Goal: Task Accomplishment & Management: Use online tool/utility

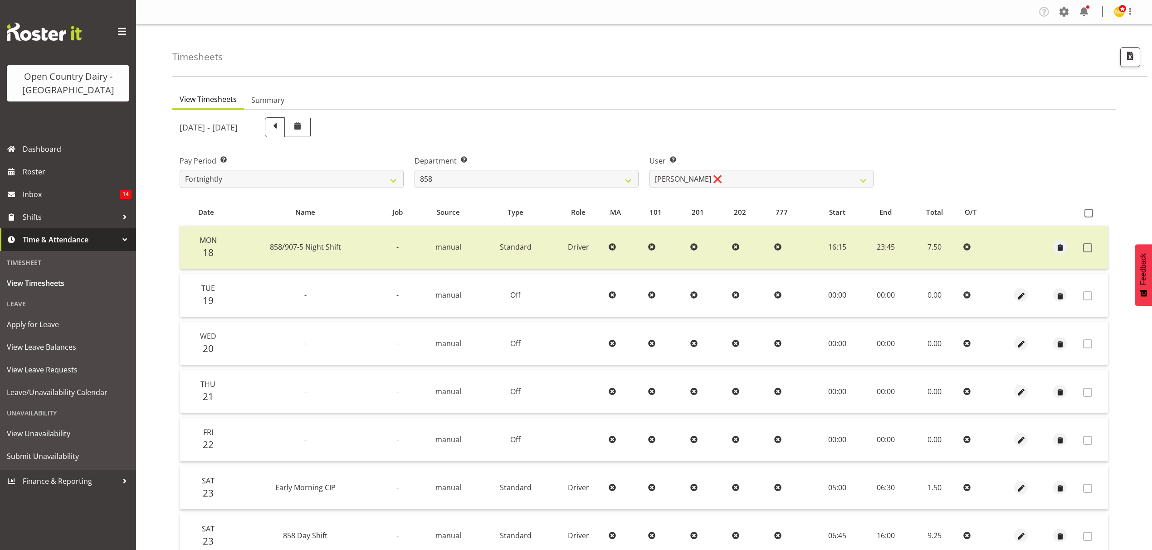
select select "783"
select select "7456"
click at [82, 166] on span "Roster" at bounding box center [77, 172] width 109 height 14
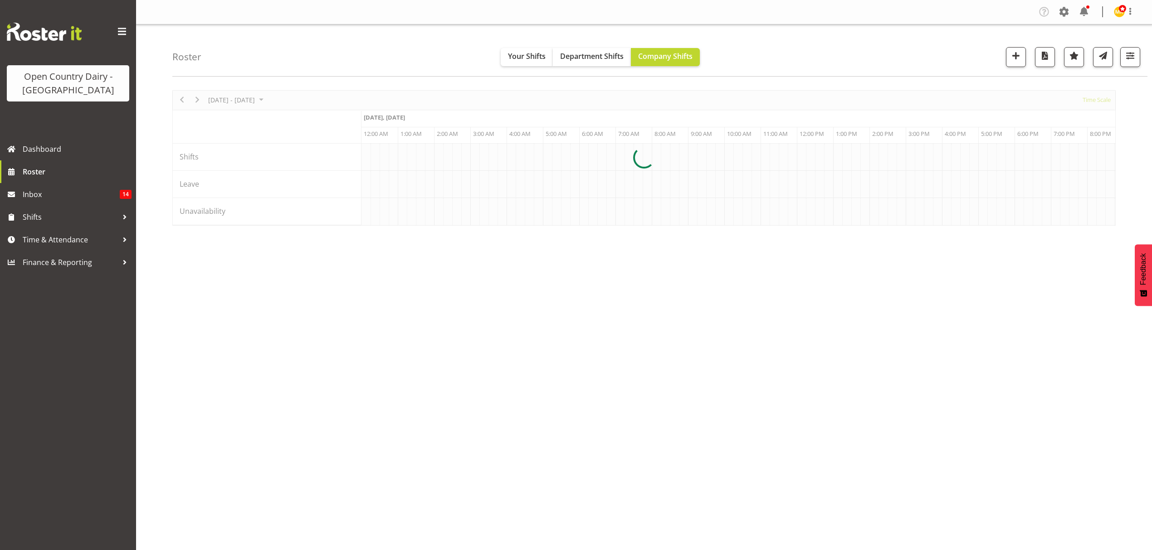
scroll to position [0, 871]
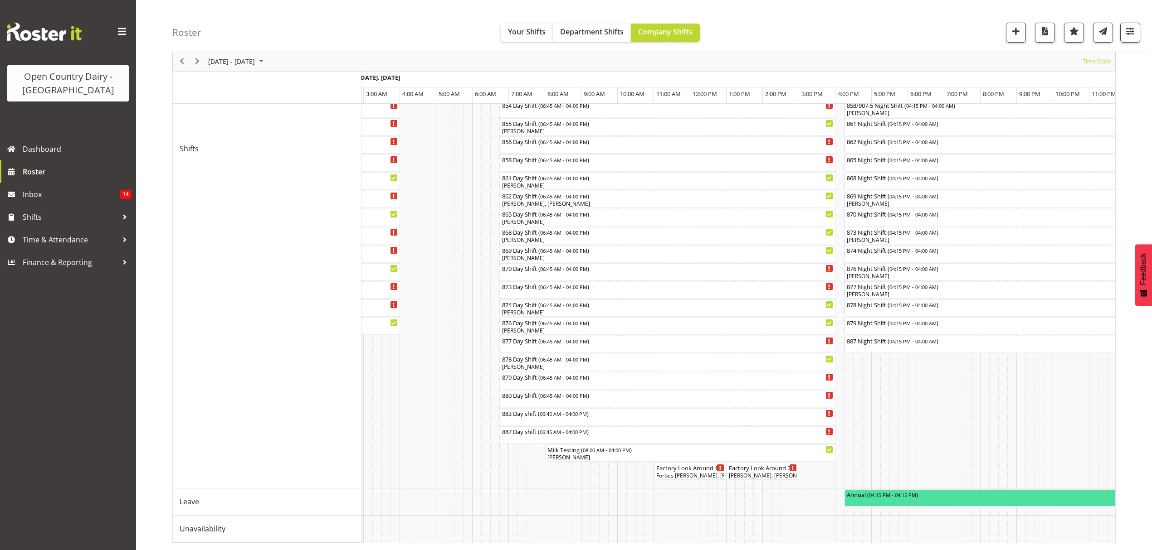
scroll to position [0, 1863]
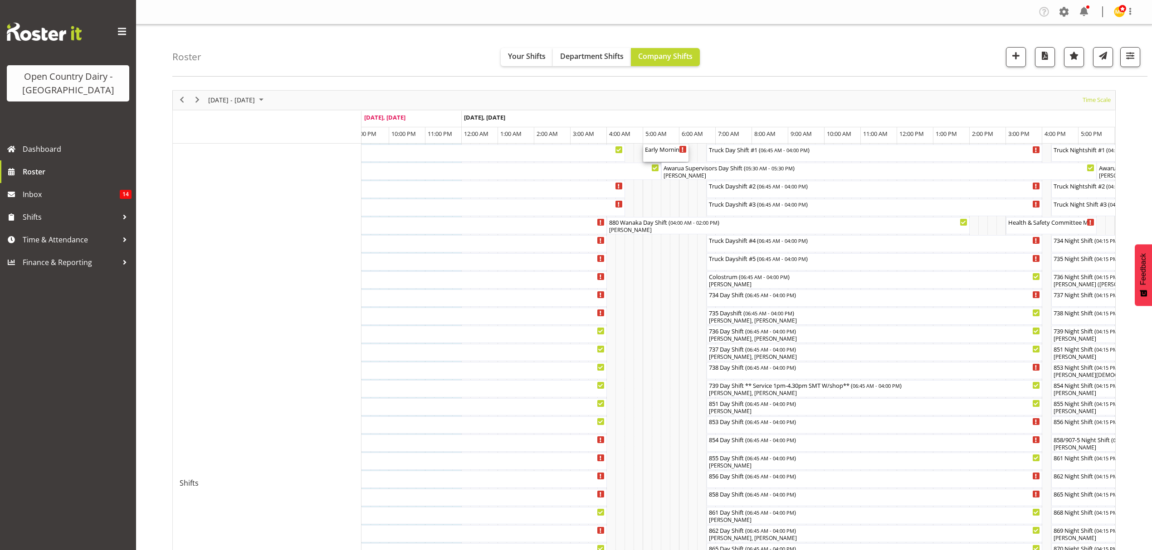
click at [665, 151] on div "Early Morning CIP ( 05:00 AM - 06:15 AM )" at bounding box center [666, 149] width 42 height 9
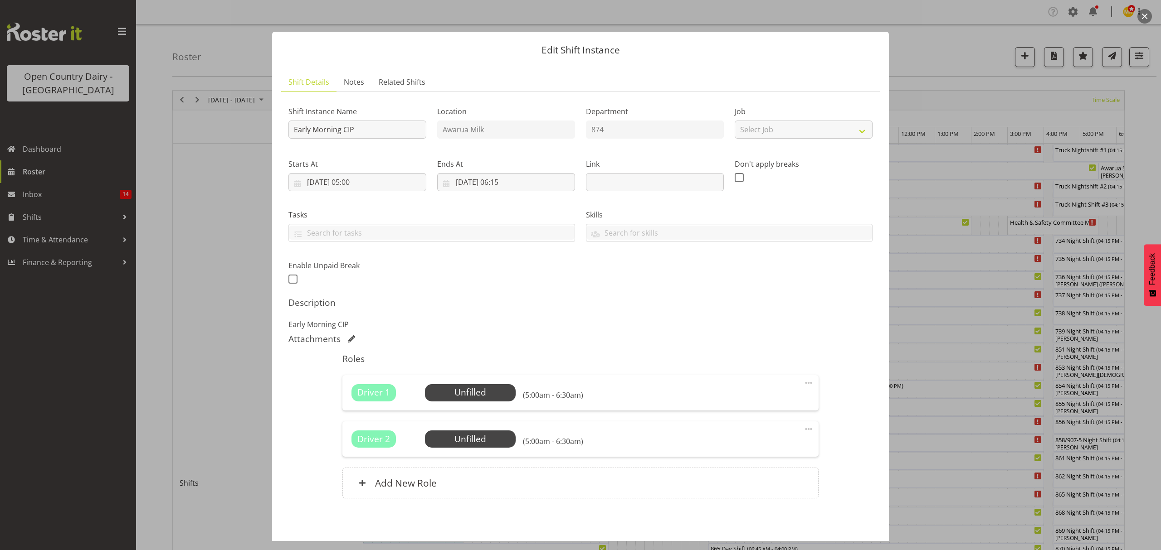
click at [1145, 19] on button "button" at bounding box center [1144, 16] width 15 height 15
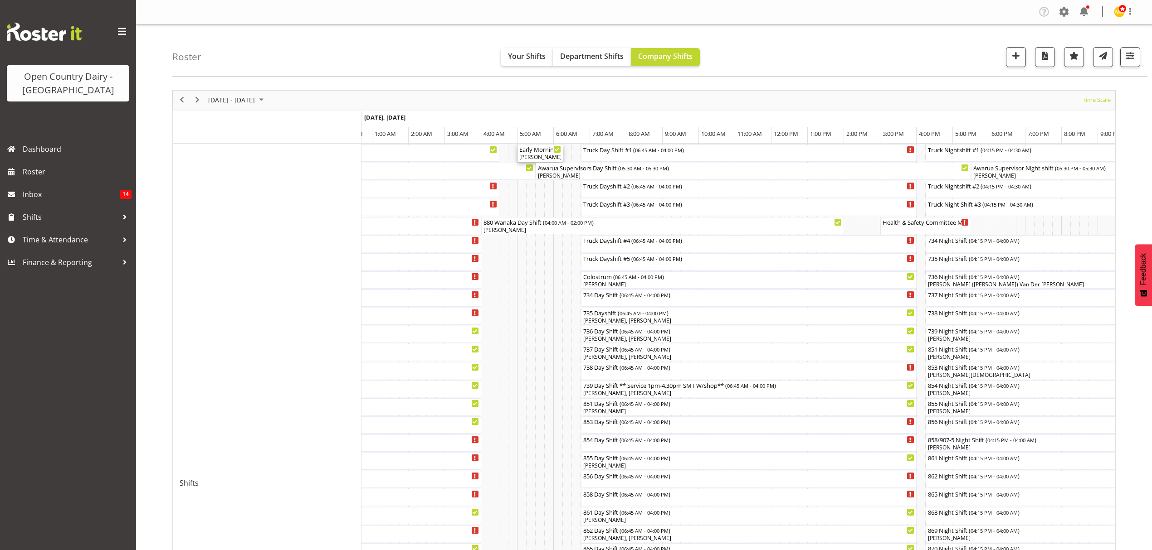
click at [541, 152] on div "Early Morning CIP ( 05:00 AM - 06:15 AM )" at bounding box center [540, 149] width 42 height 9
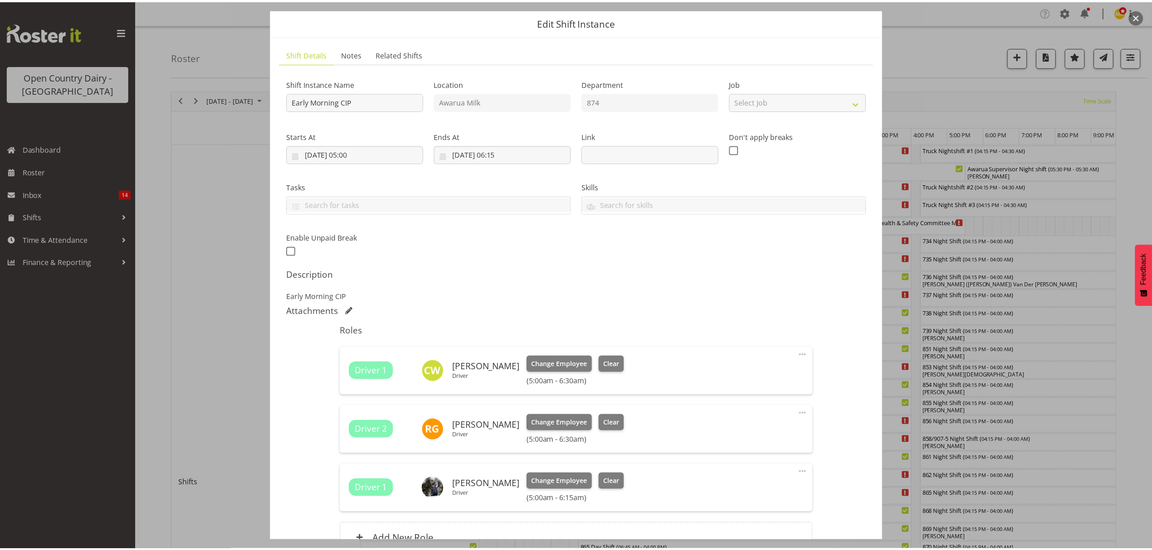
scroll to position [60, 0]
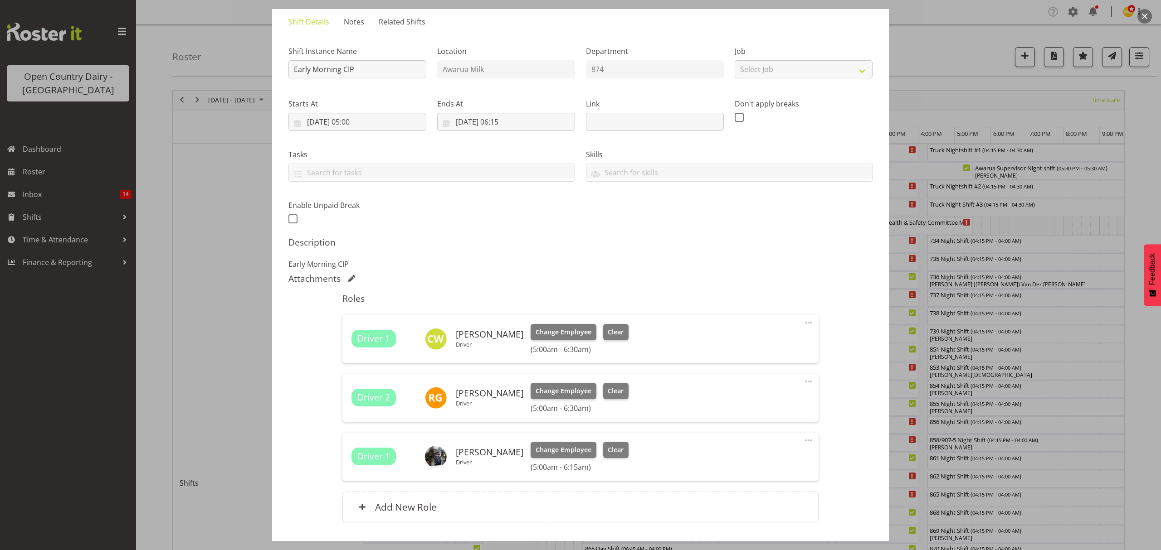
click at [960, 49] on div at bounding box center [580, 275] width 1161 height 550
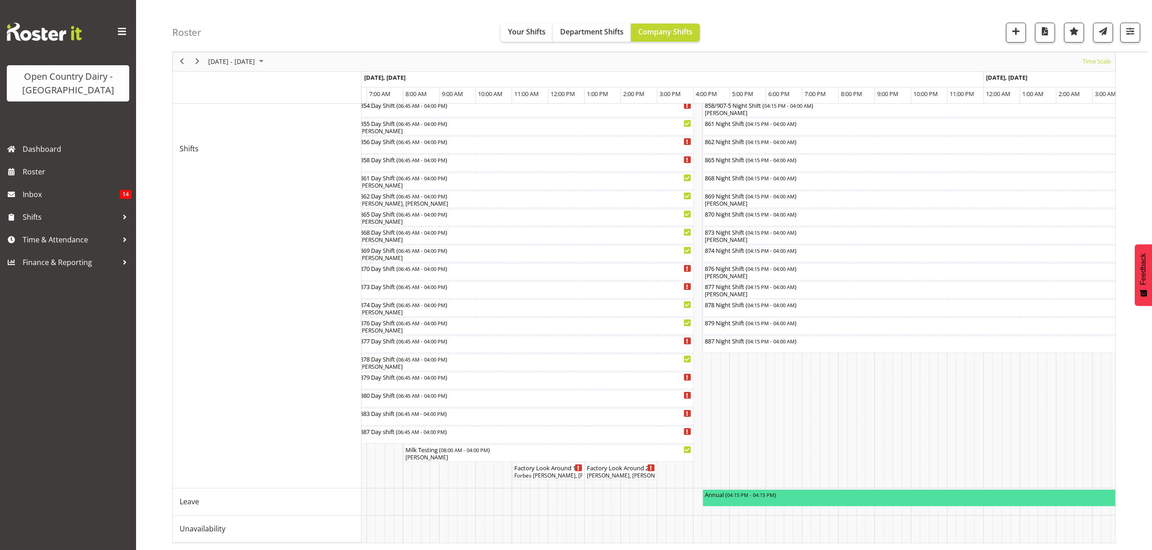
scroll to position [0, 1970]
